Goal: Information Seeking & Learning: Learn about a topic

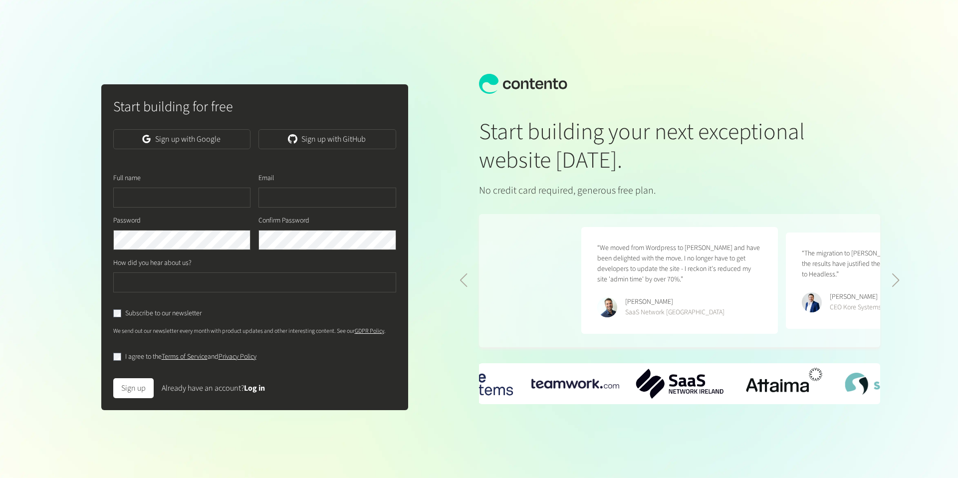
scroll to position [0, 409]
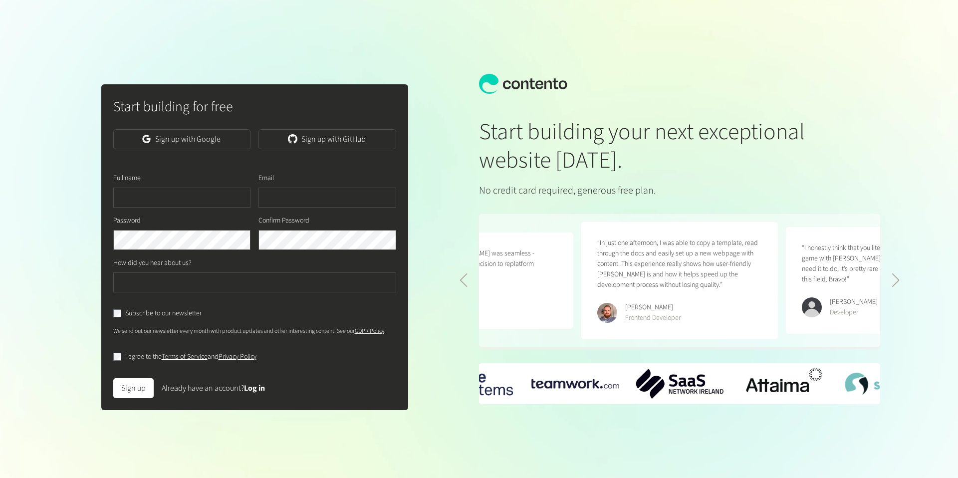
drag, startPoint x: 203, startPoint y: 143, endPoint x: 128, endPoint y: 118, distance: 78.9
click at [203, 143] on link "Sign up with Google" at bounding box center [182, 139] width 138 height 20
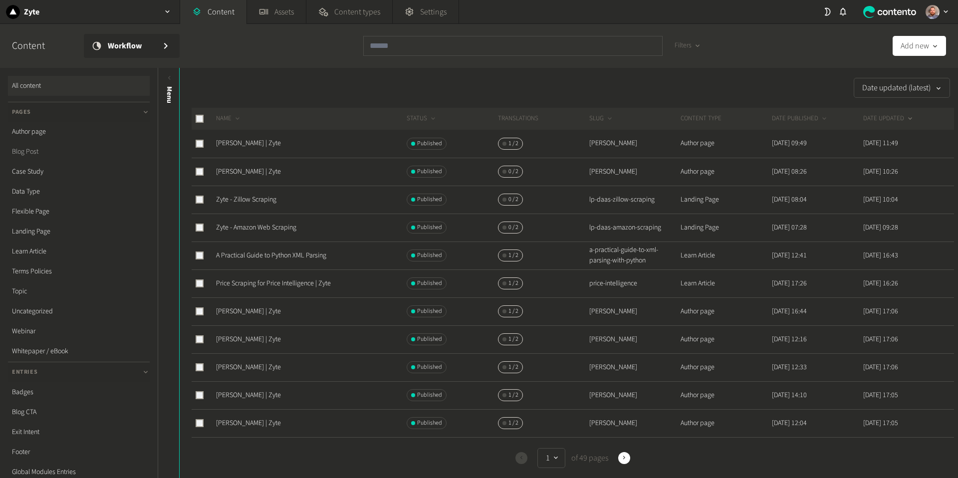
click at [19, 151] on link "Blog Post" at bounding box center [79, 152] width 142 height 20
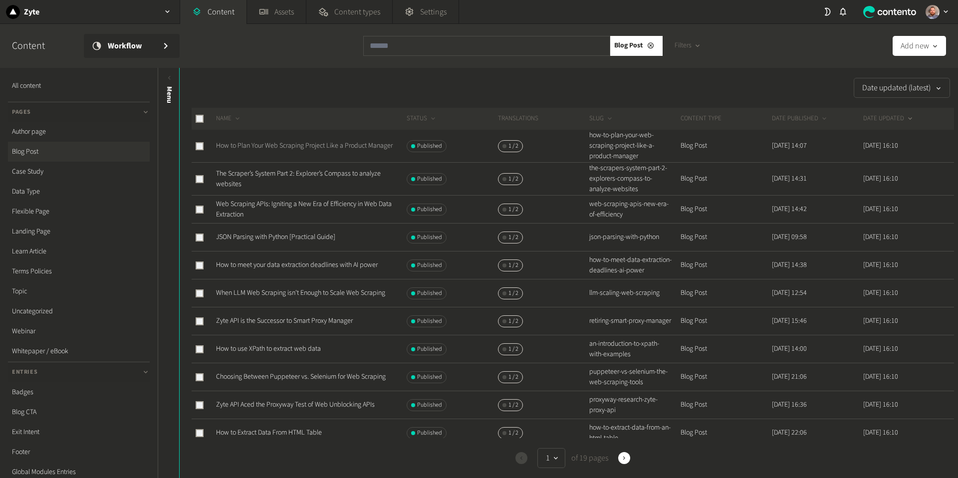
click at [340, 149] on link "How to Plan Your Web Scraping Project Like a Product Manager" at bounding box center [304, 146] width 177 height 10
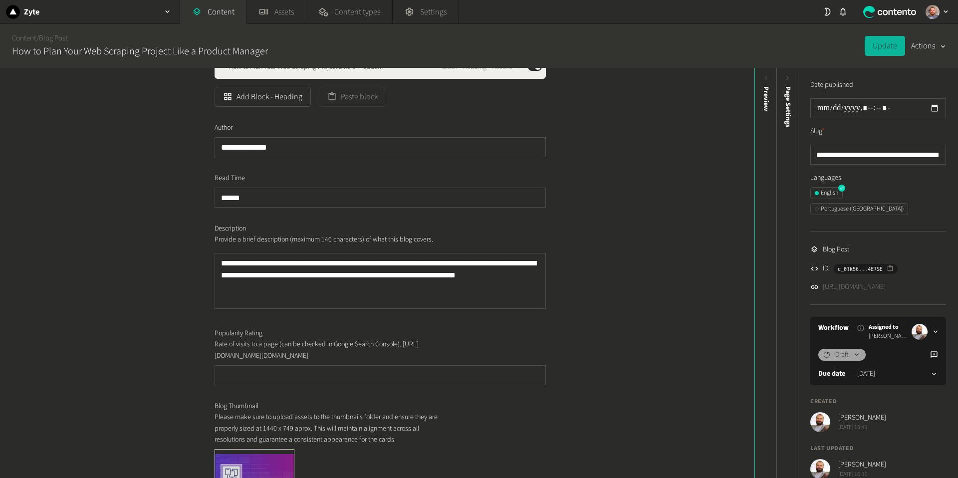
scroll to position [128, 0]
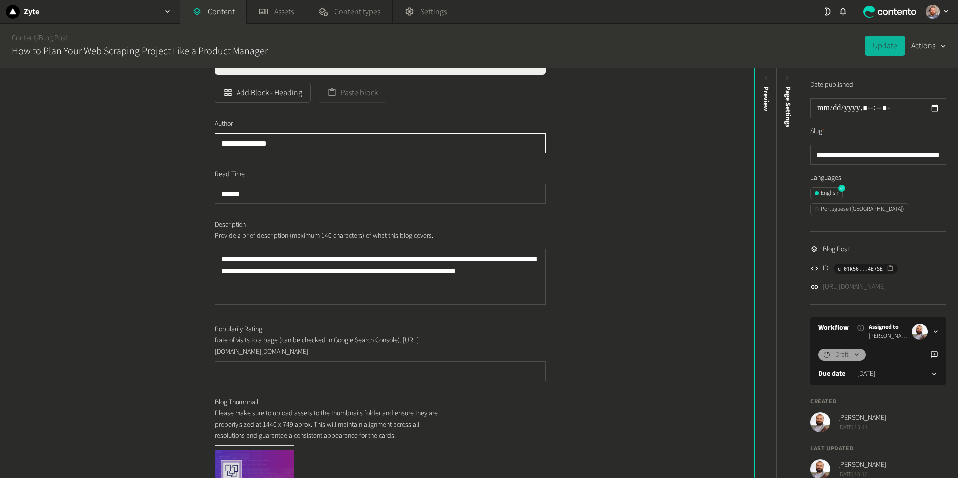
click at [290, 145] on input "**********" at bounding box center [379, 143] width 331 height 20
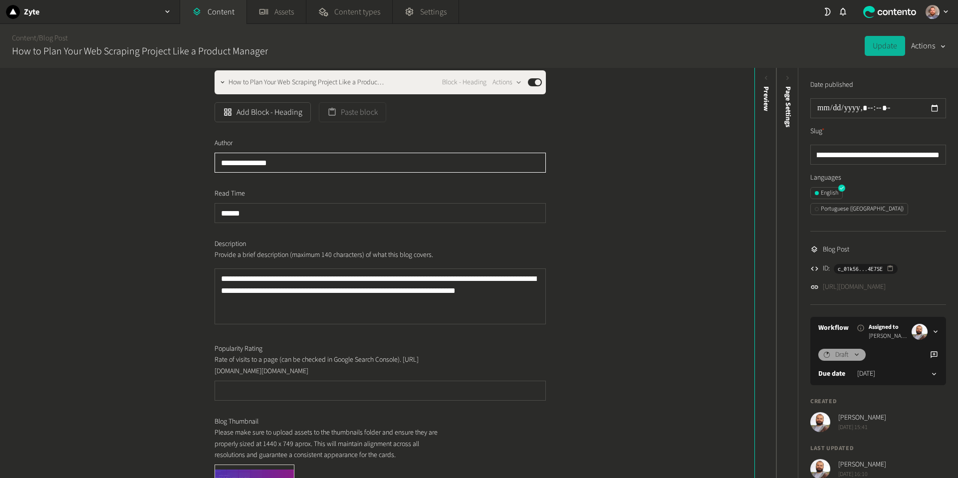
scroll to position [0, 0]
